Goal: Book appointment/travel/reservation

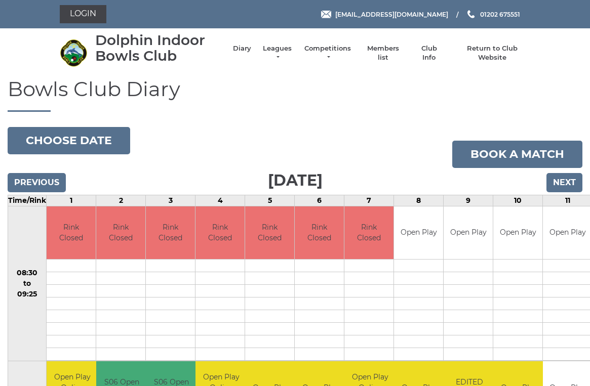
scroll to position [4, 0]
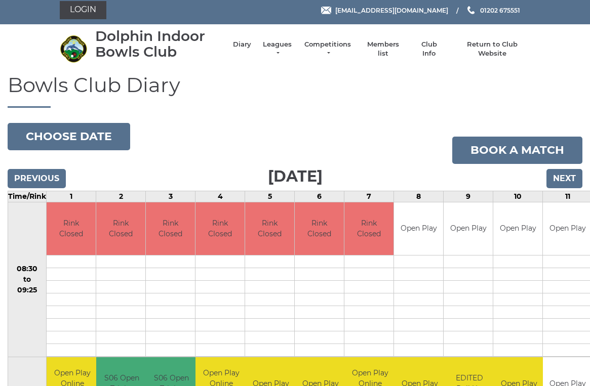
click at [566, 182] on input "Next" at bounding box center [564, 178] width 36 height 19
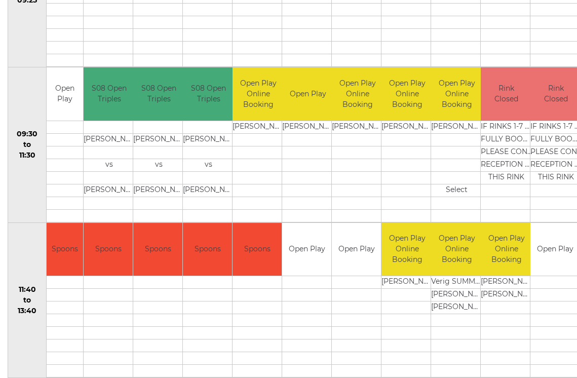
scroll to position [295, 0]
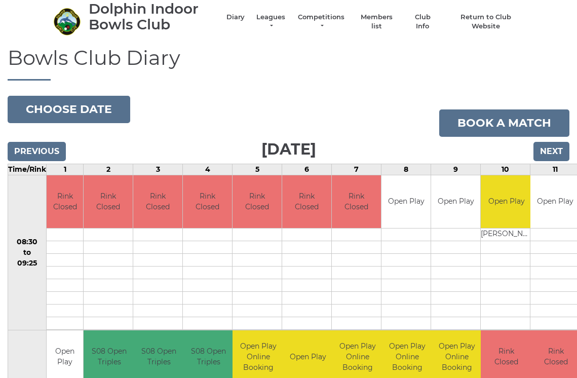
click at [556, 150] on input "Next" at bounding box center [551, 151] width 36 height 19
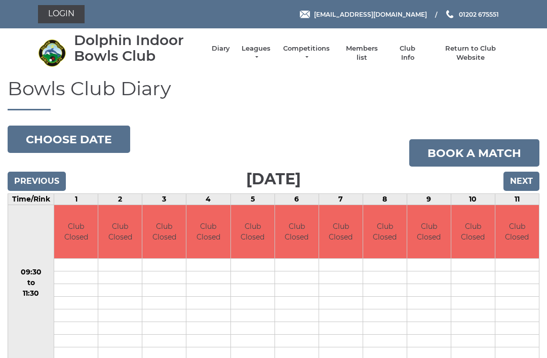
click at [518, 181] on input "Next" at bounding box center [521, 181] width 36 height 19
click at [521, 181] on input "Next" at bounding box center [521, 181] width 36 height 19
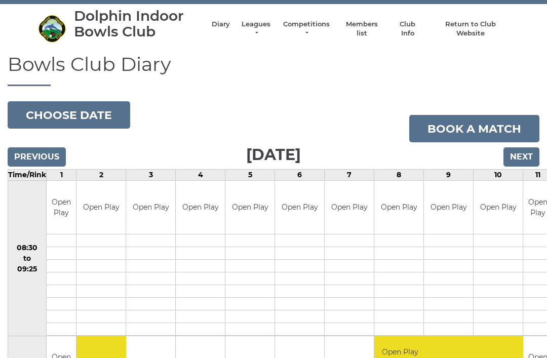
scroll to position [26, 0]
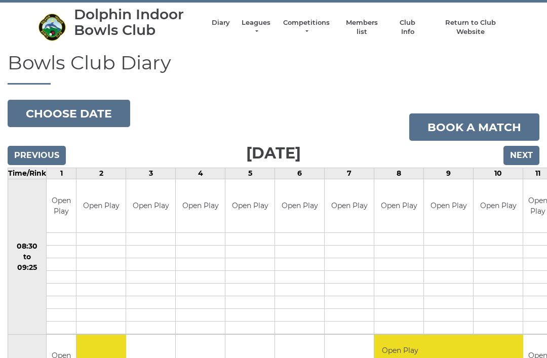
click at [97, 113] on button "Choose date" at bounding box center [69, 113] width 123 height 27
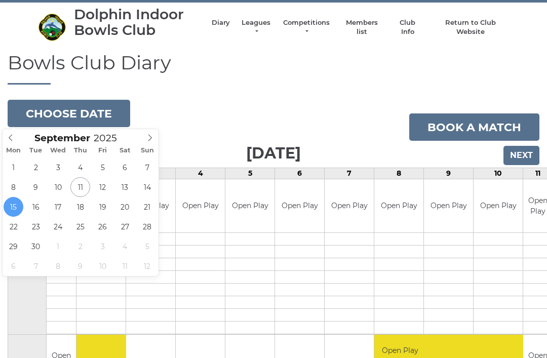
type input "[DATE]"
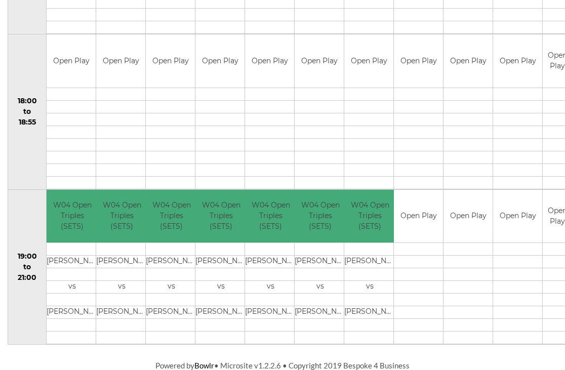
scroll to position [948, 0]
